Goal: Task Accomplishment & Management: Manage account settings

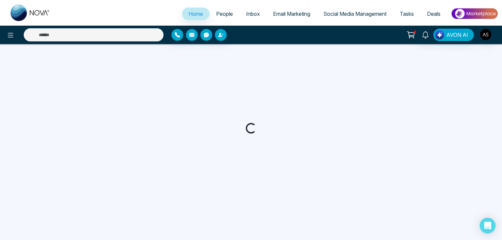
select select "*"
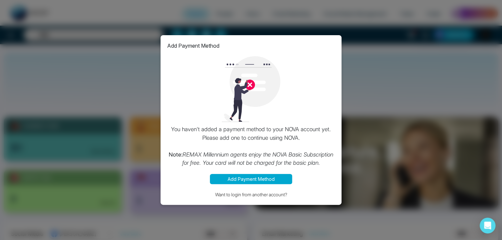
click at [274, 178] on button "Add Payment Method" at bounding box center [251, 179] width 82 height 10
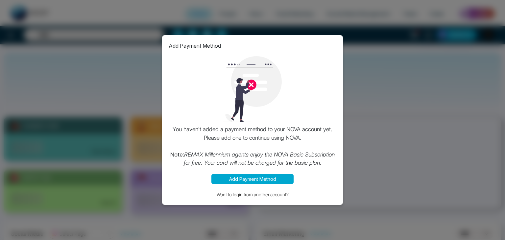
select select "*"
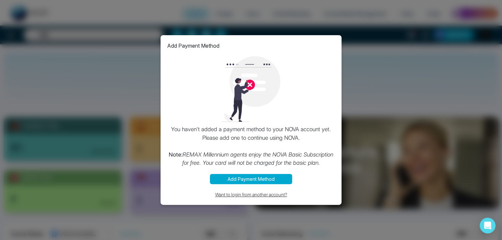
click at [267, 196] on button "Want to login from another account?" at bounding box center [251, 195] width 168 height 8
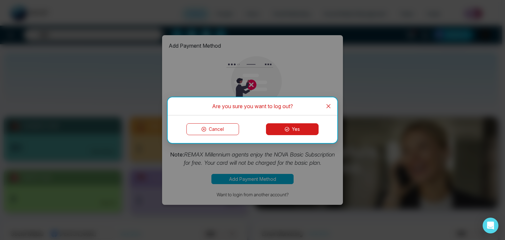
click at [298, 127] on button "Yes" at bounding box center [292, 129] width 53 height 12
